Goal: Navigation & Orientation: Find specific page/section

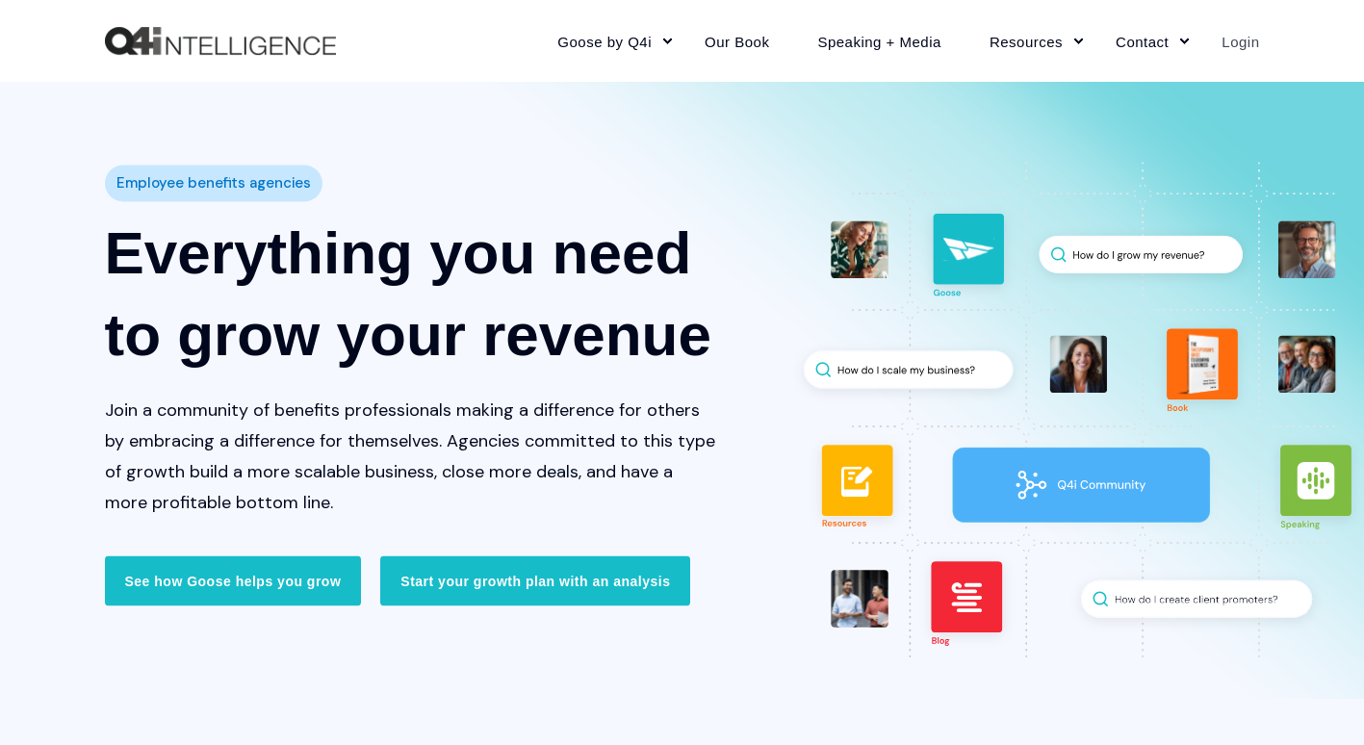
click at [1233, 48] on link "Login" at bounding box center [1228, 41] width 62 height 84
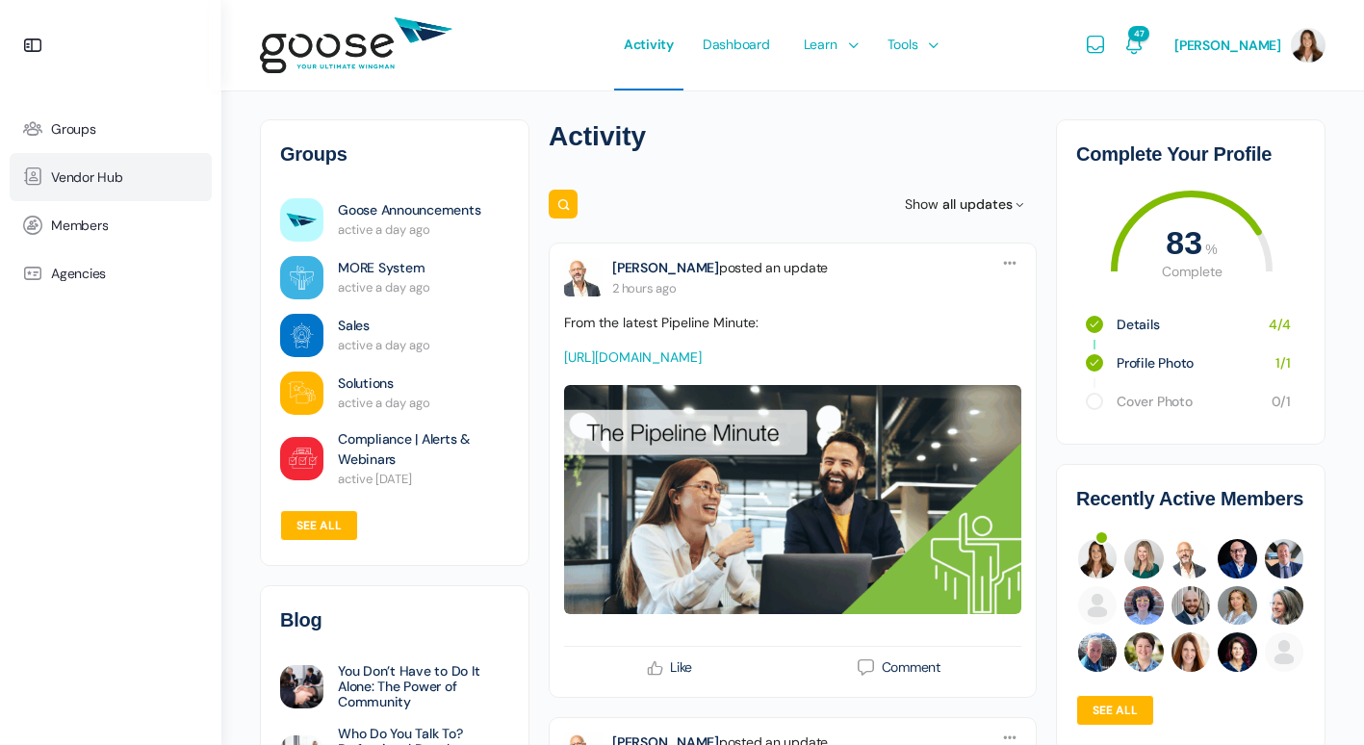
click at [46, 180] on icon at bounding box center [33, 177] width 46 height 23
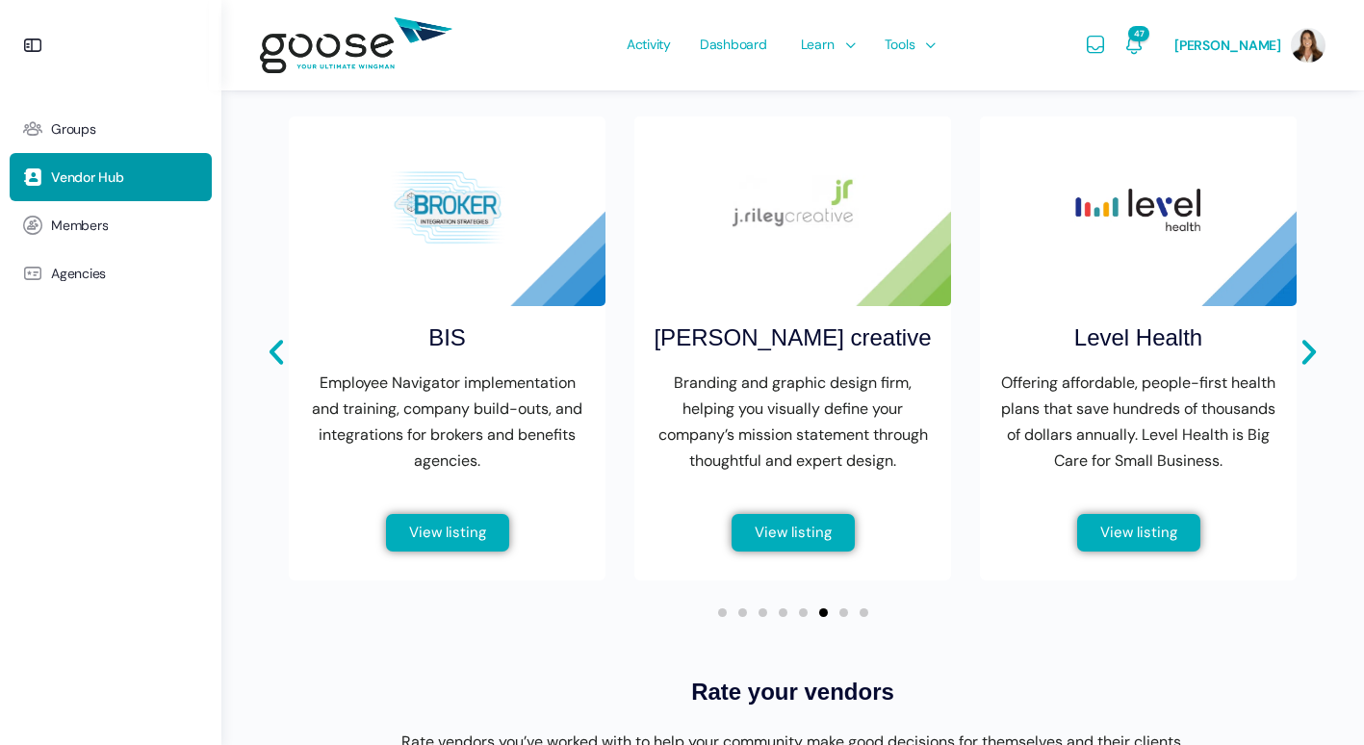
scroll to position [770, 0]
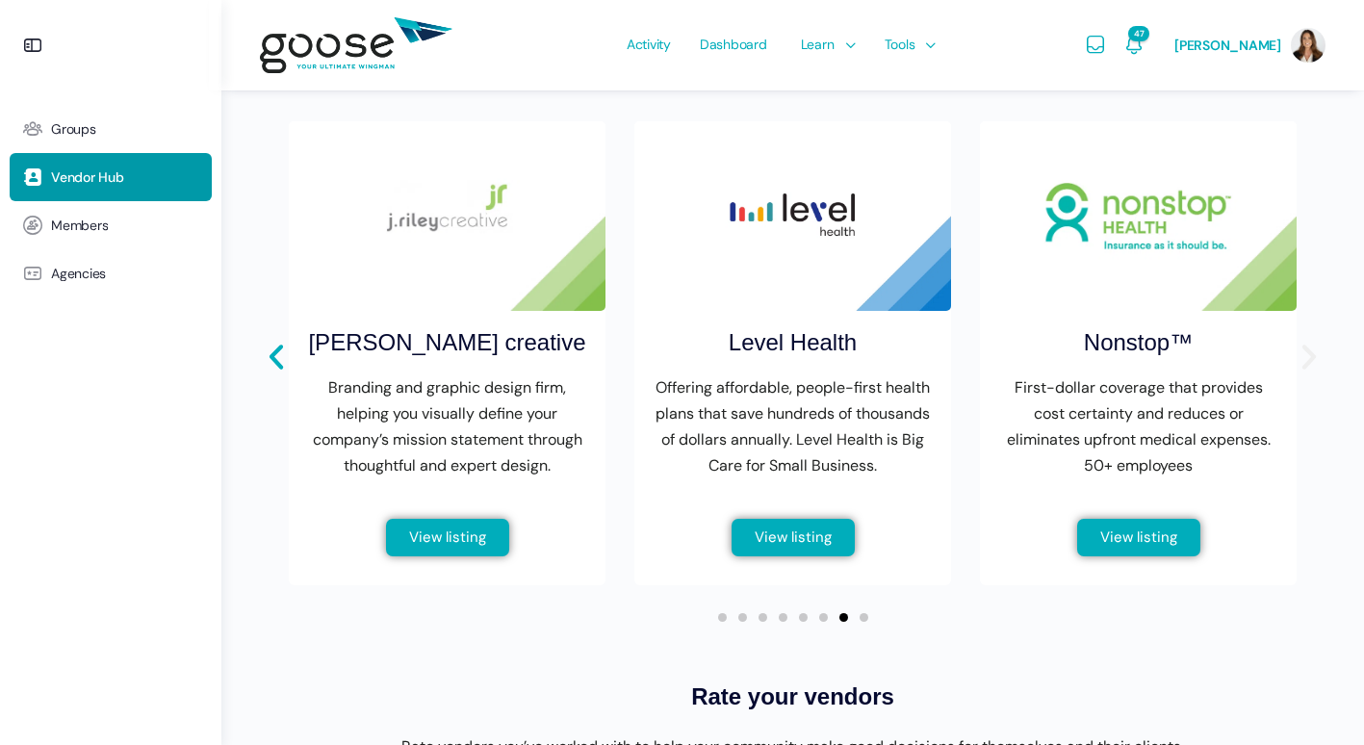
click at [1304, 352] on icon "Next slide" at bounding box center [1309, 357] width 33 height 33
click at [1311, 354] on icon "Next slide" at bounding box center [1308, 357] width 13 height 25
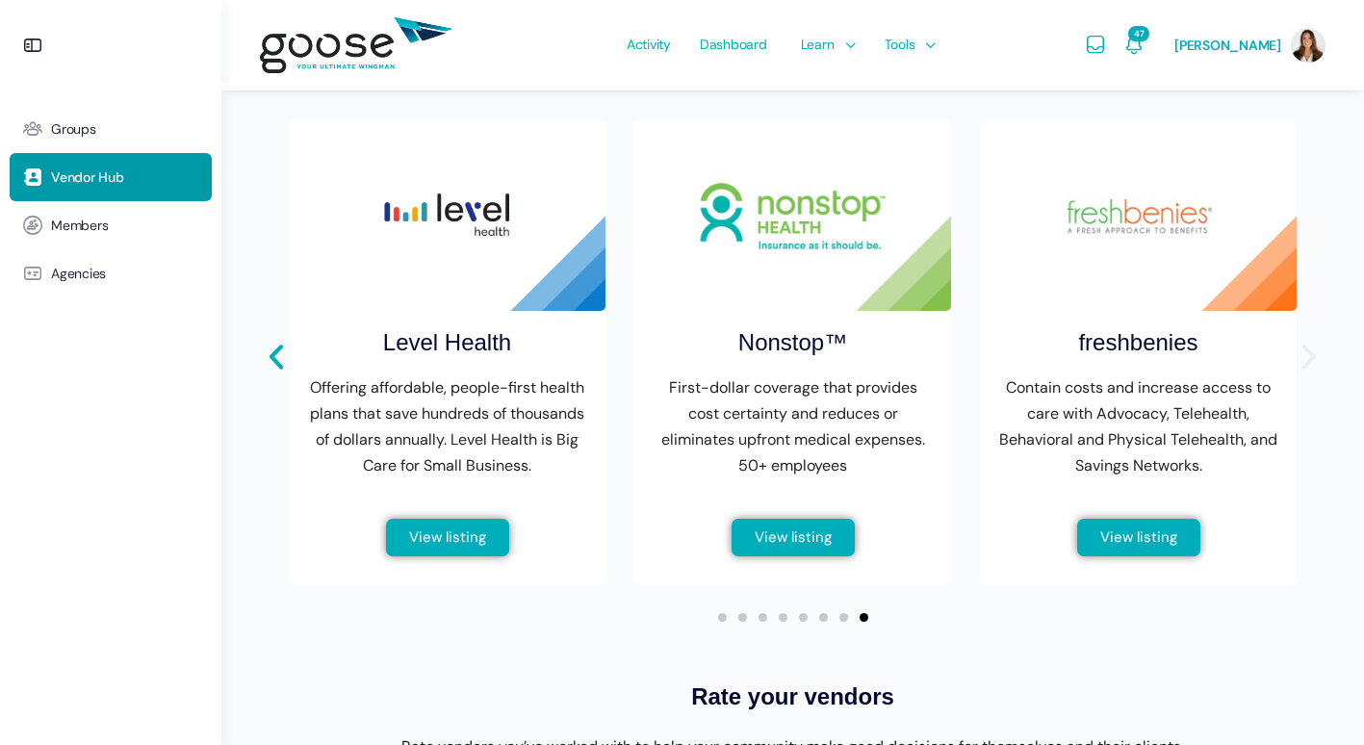
click at [1311, 354] on icon "Next slide" at bounding box center [1308, 357] width 13 height 25
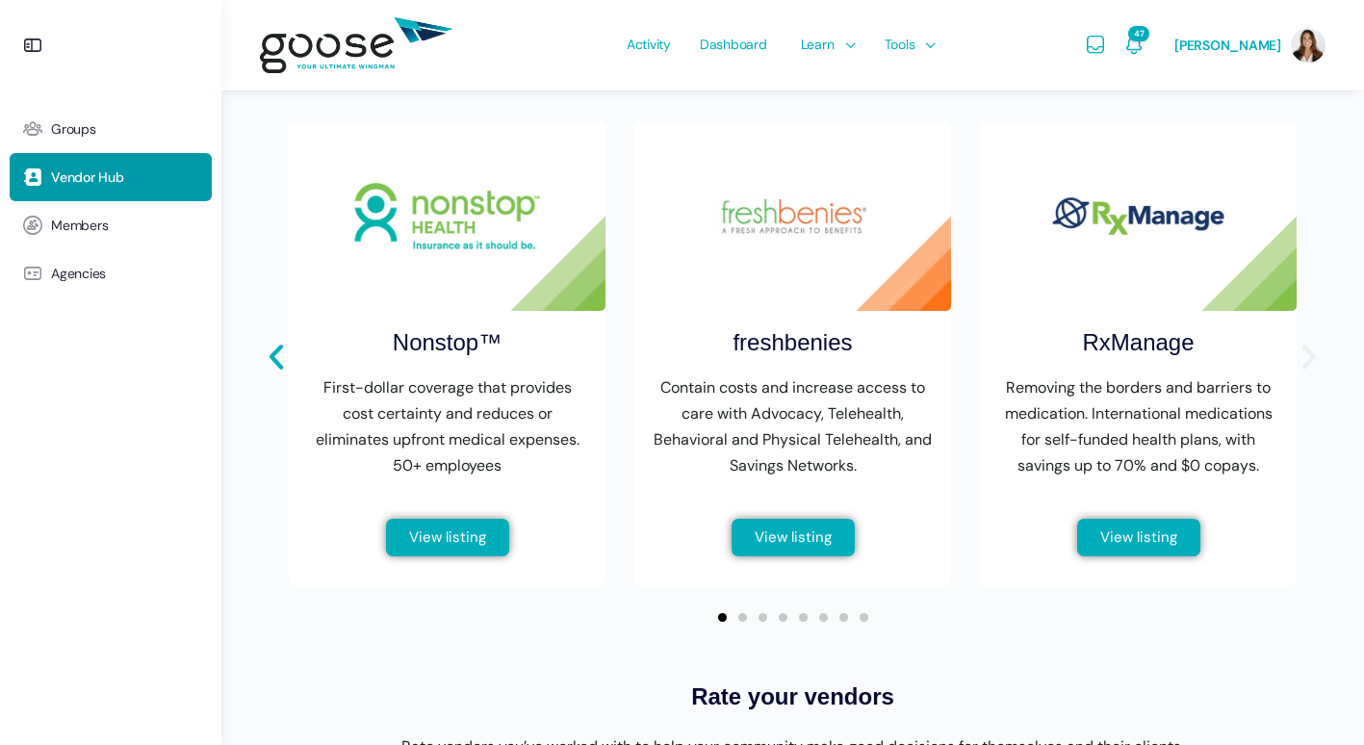
click at [1309, 359] on icon "Next slide" at bounding box center [1308, 357] width 13 height 25
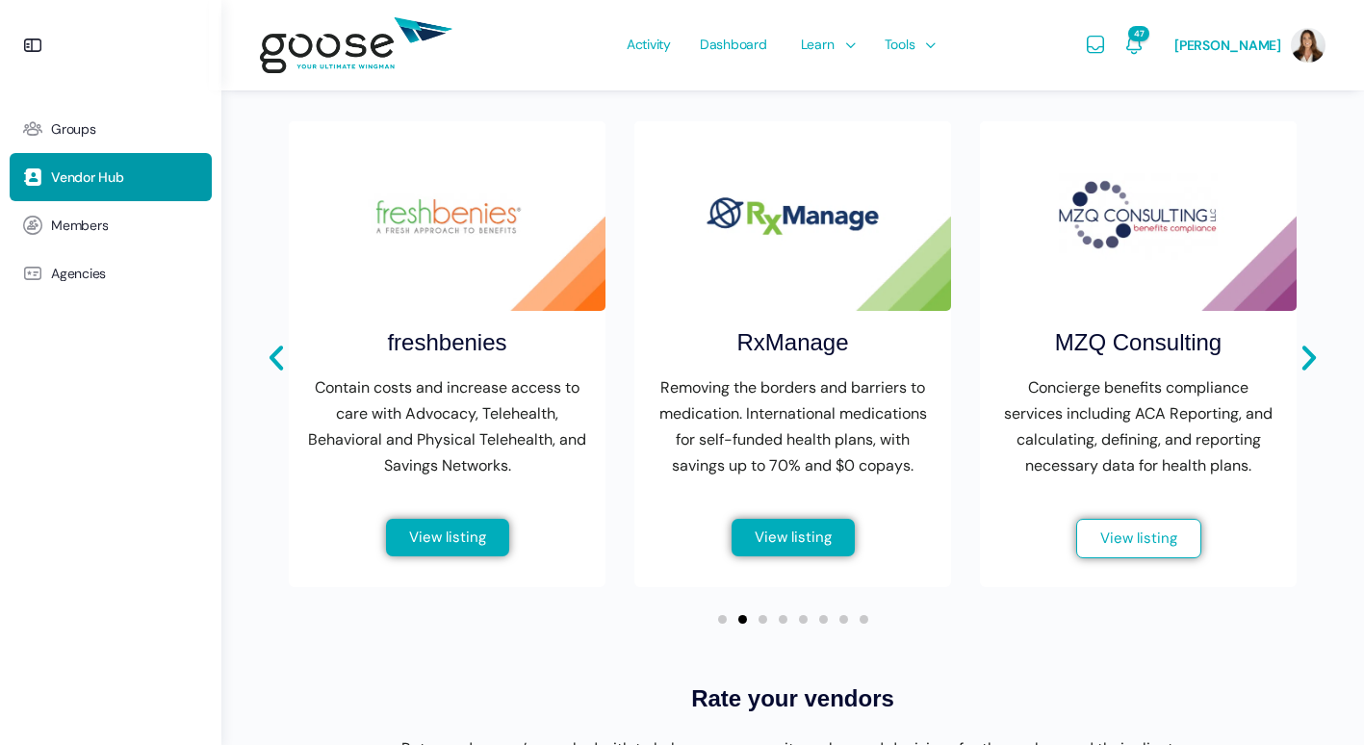
click at [1136, 540] on span "View listing" at bounding box center [1138, 538] width 77 height 14
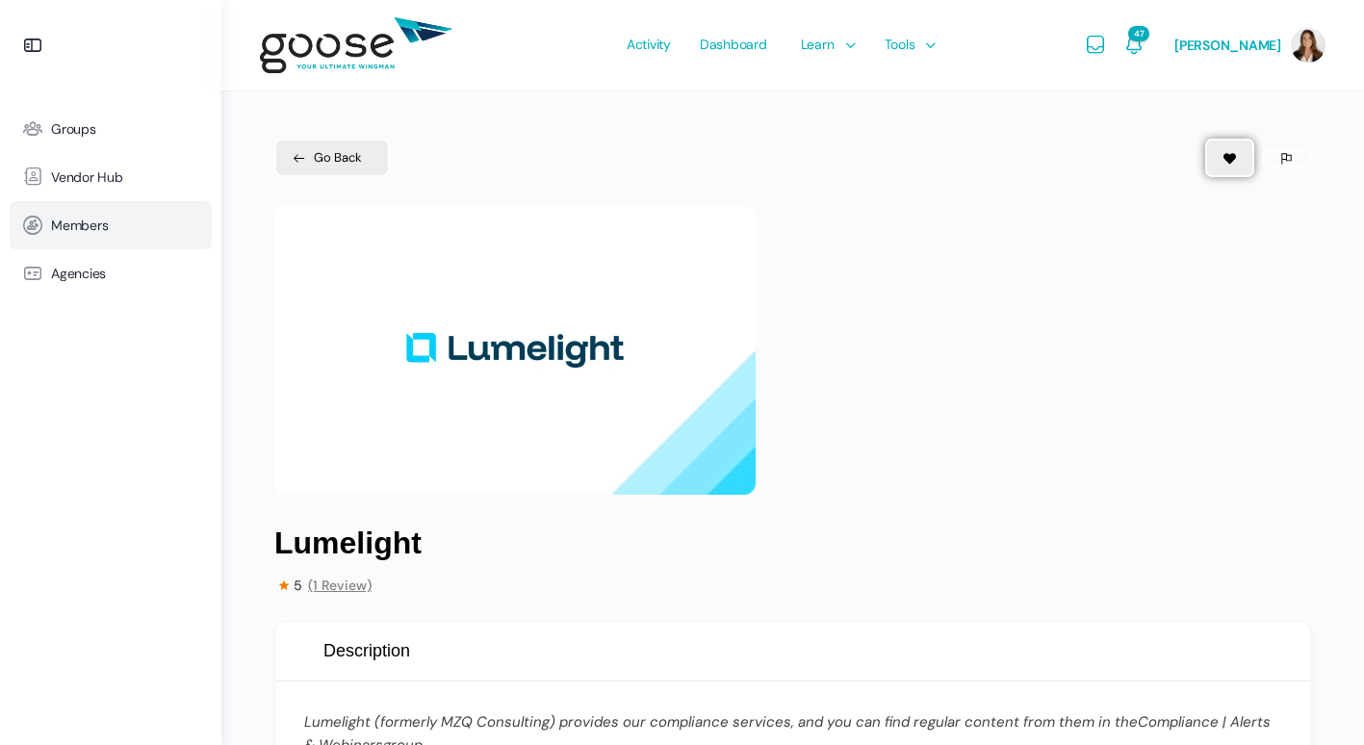
click at [100, 226] on span "Members" at bounding box center [79, 226] width 57 height 16
